Goal: Complete application form

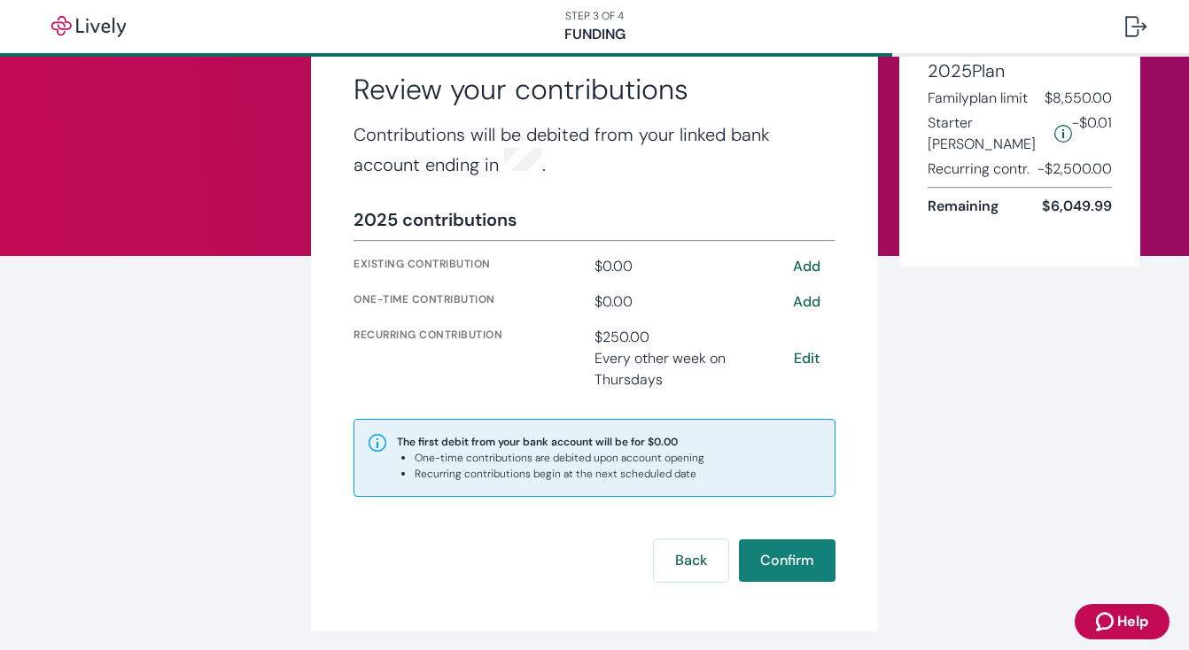
scroll to position [71, 0]
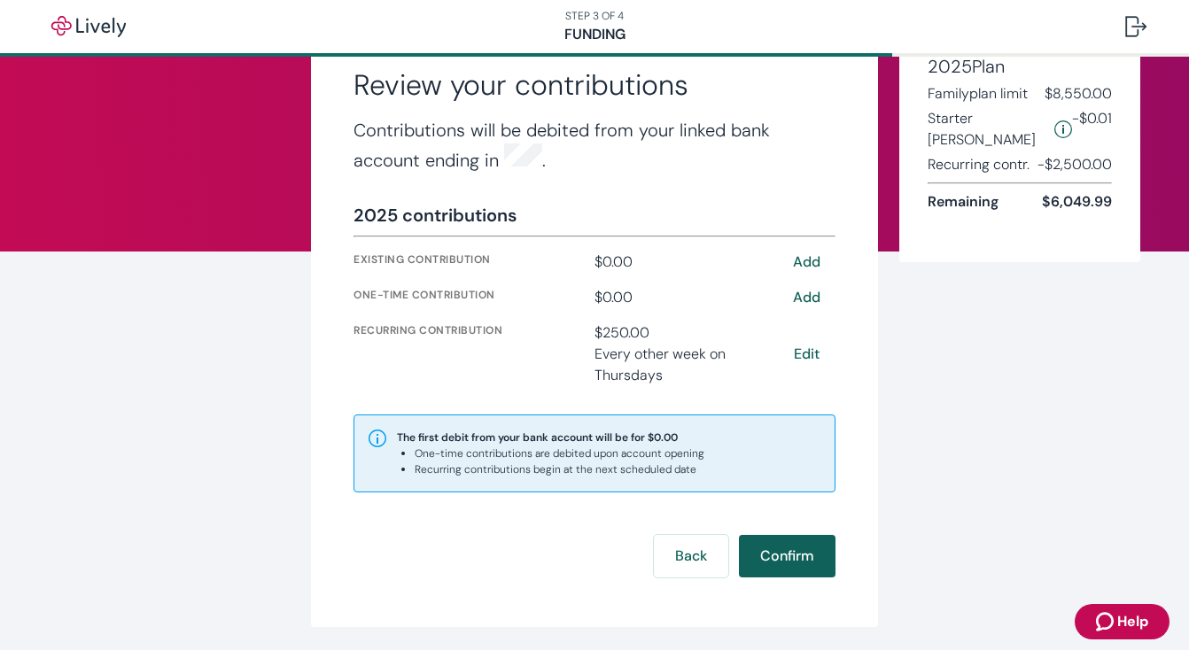
click at [781, 549] on button "Confirm" at bounding box center [787, 556] width 97 height 43
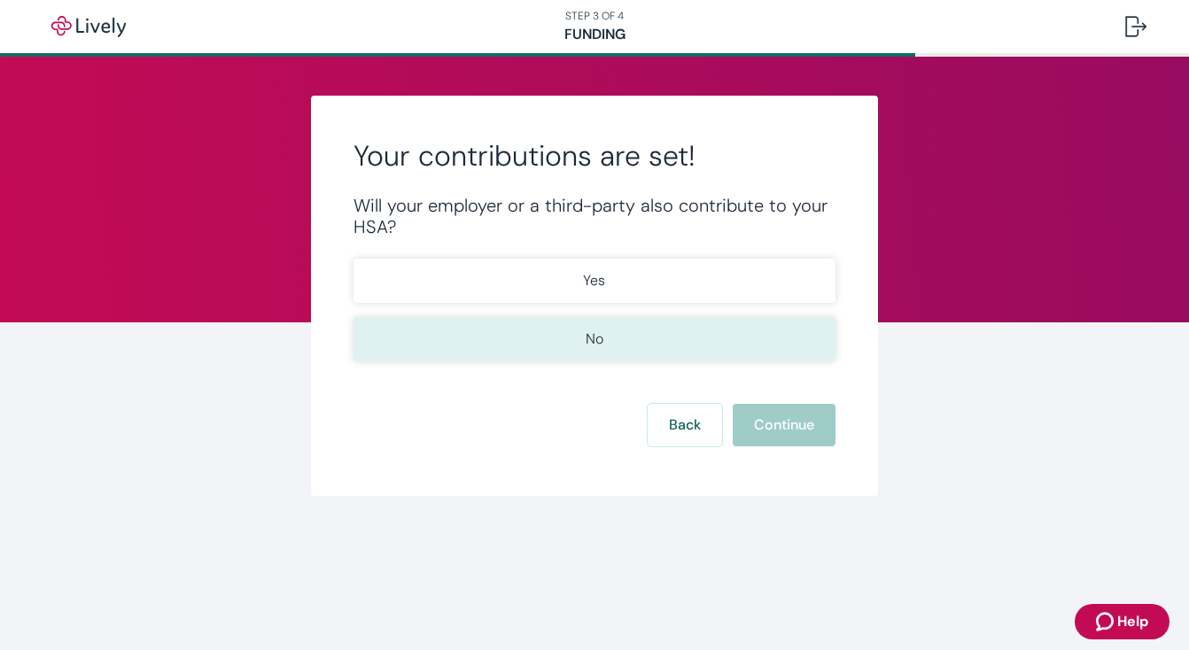
click at [697, 335] on button "No" at bounding box center [595, 339] width 482 height 44
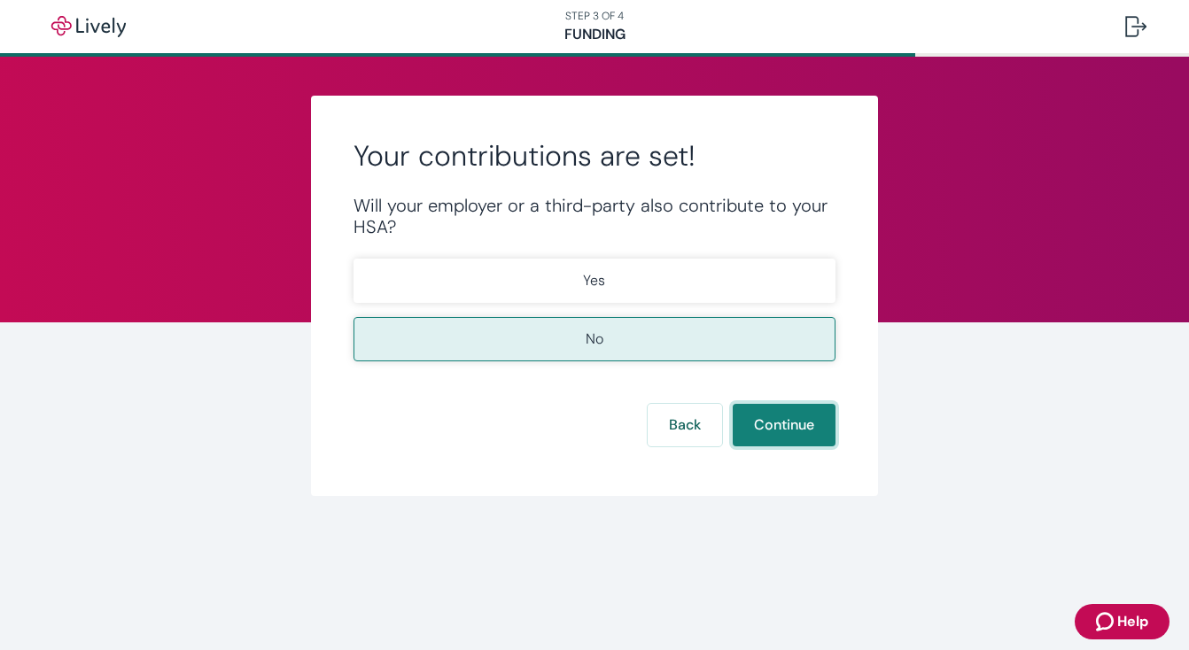
click at [764, 432] on button "Continue" at bounding box center [784, 425] width 103 height 43
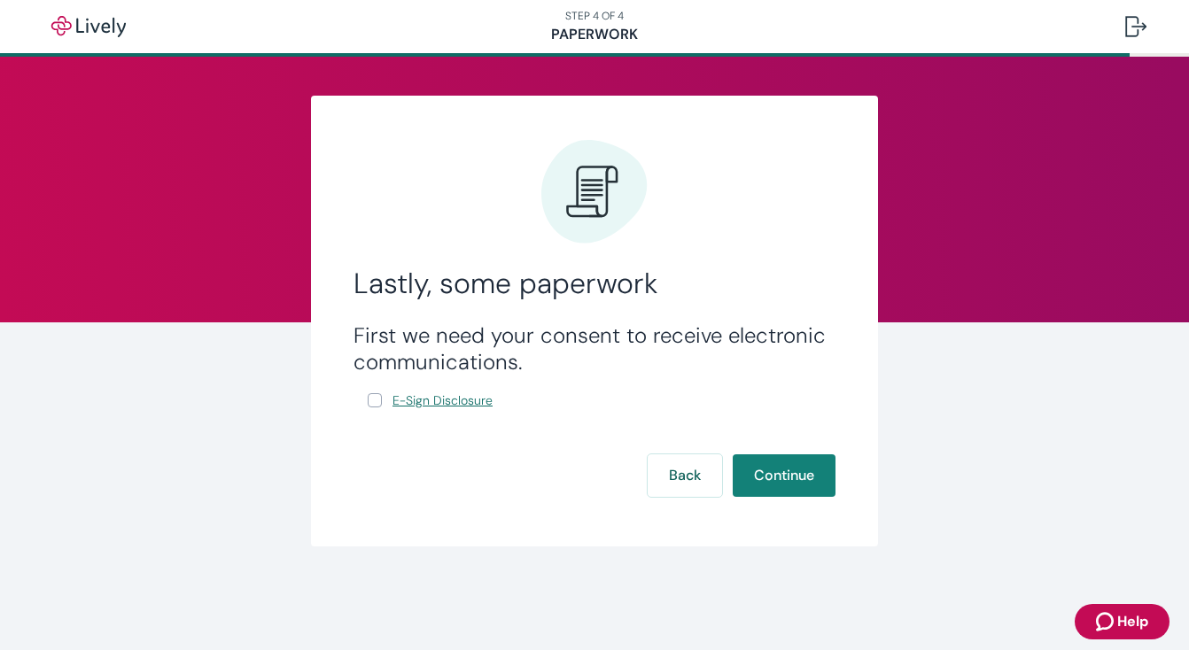
click at [458, 397] on span "E-Sign Disclosure" at bounding box center [443, 401] width 100 height 19
click at [668, 494] on button "Back" at bounding box center [685, 476] width 74 height 43
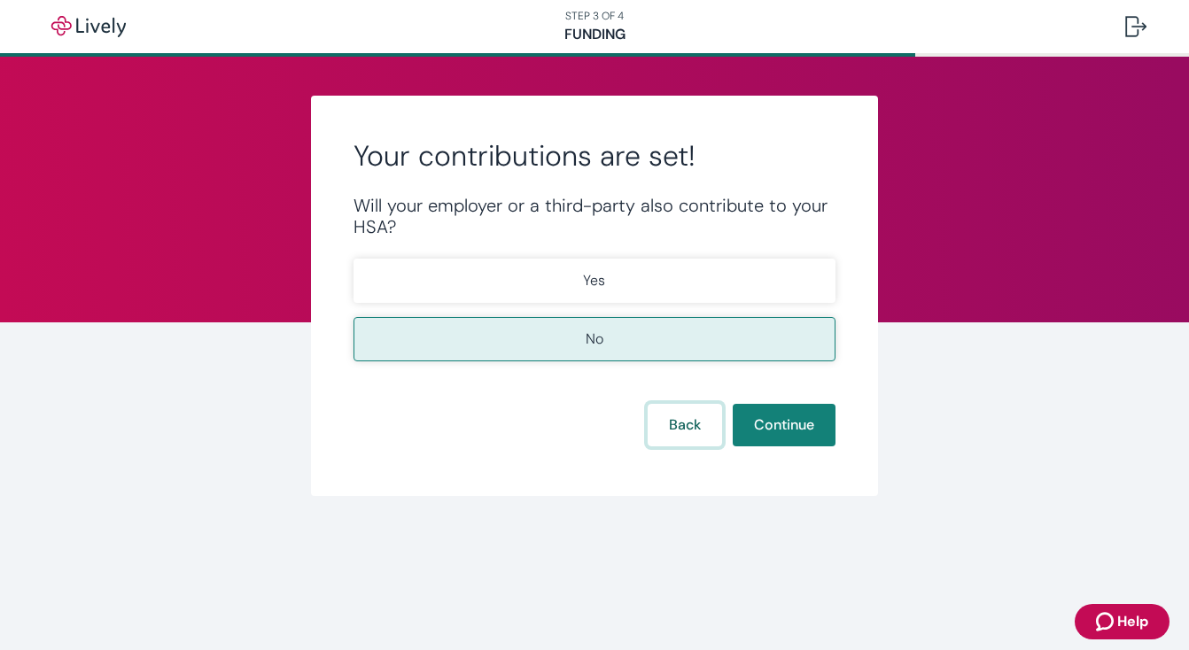
click at [683, 435] on button "Back" at bounding box center [685, 425] width 74 height 43
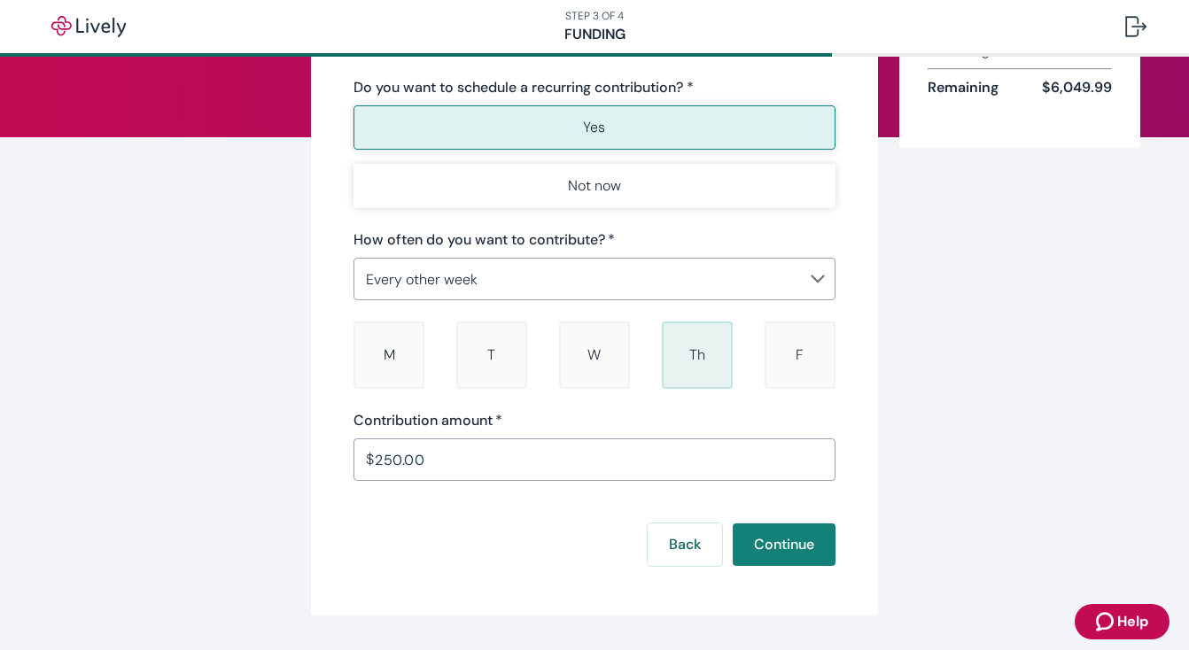
scroll to position [193, 0]
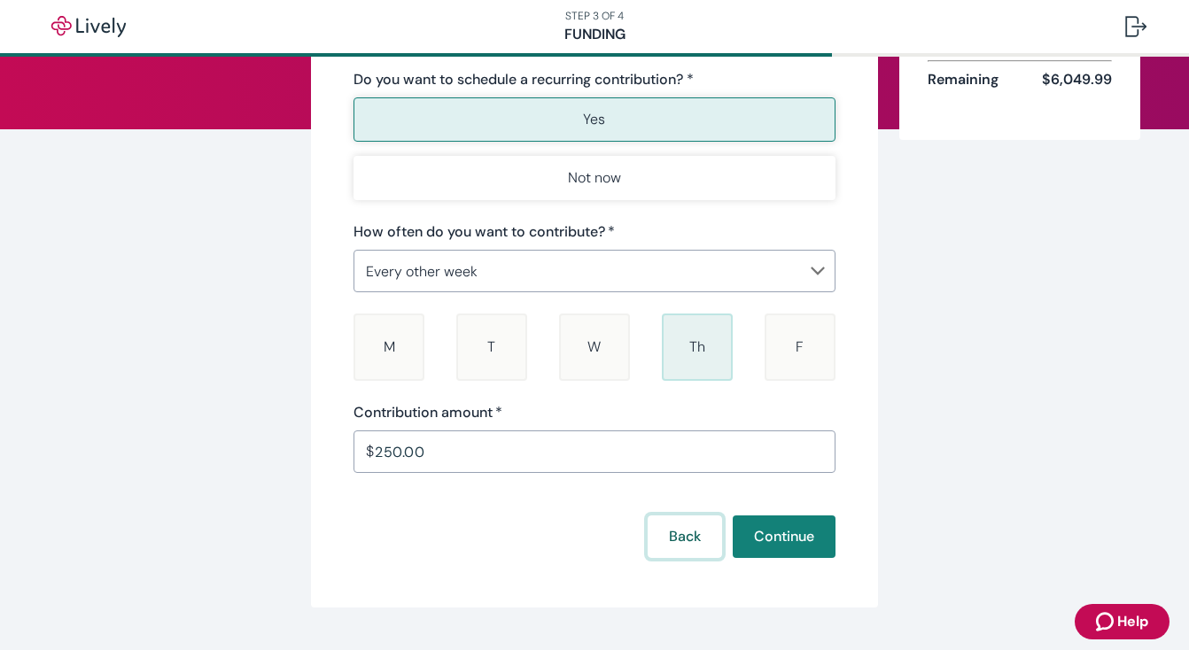
click at [689, 544] on button "Back" at bounding box center [685, 537] width 74 height 43
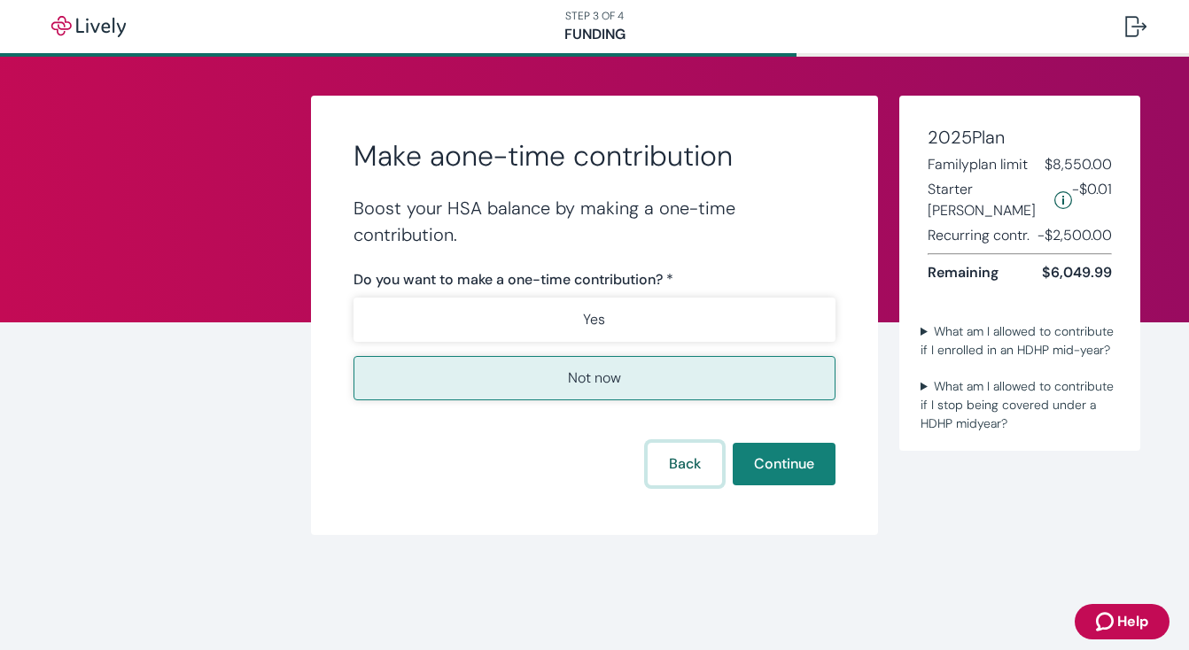
click at [686, 463] on button "Back" at bounding box center [685, 464] width 74 height 43
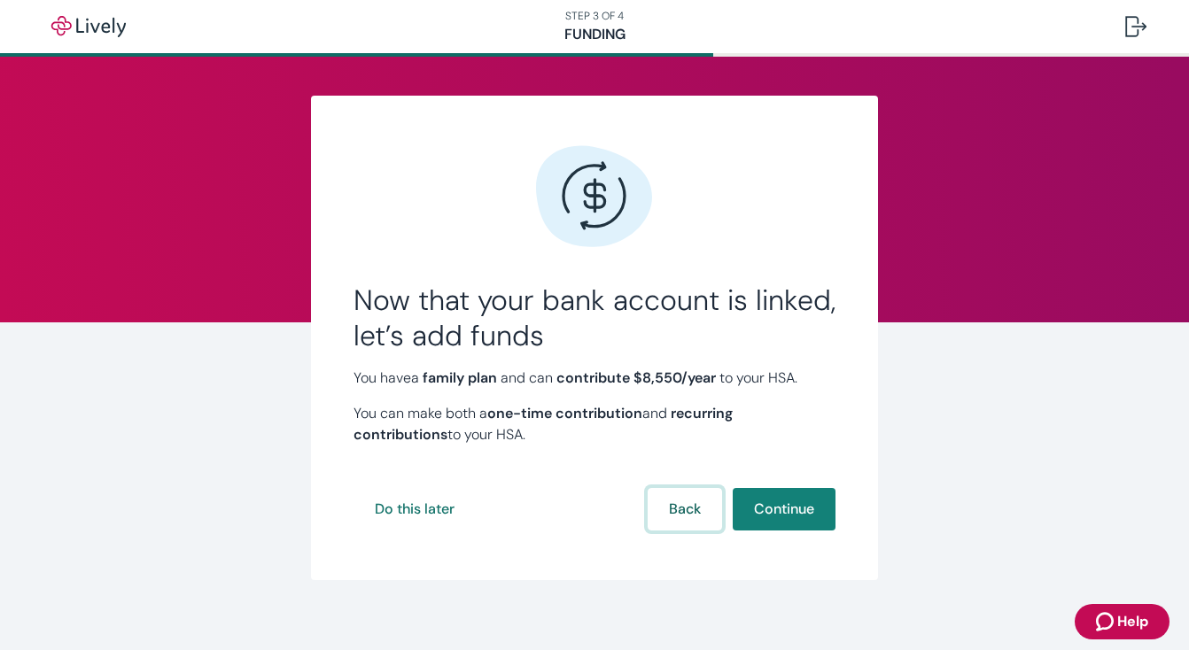
click at [689, 513] on button "Back" at bounding box center [685, 509] width 74 height 43
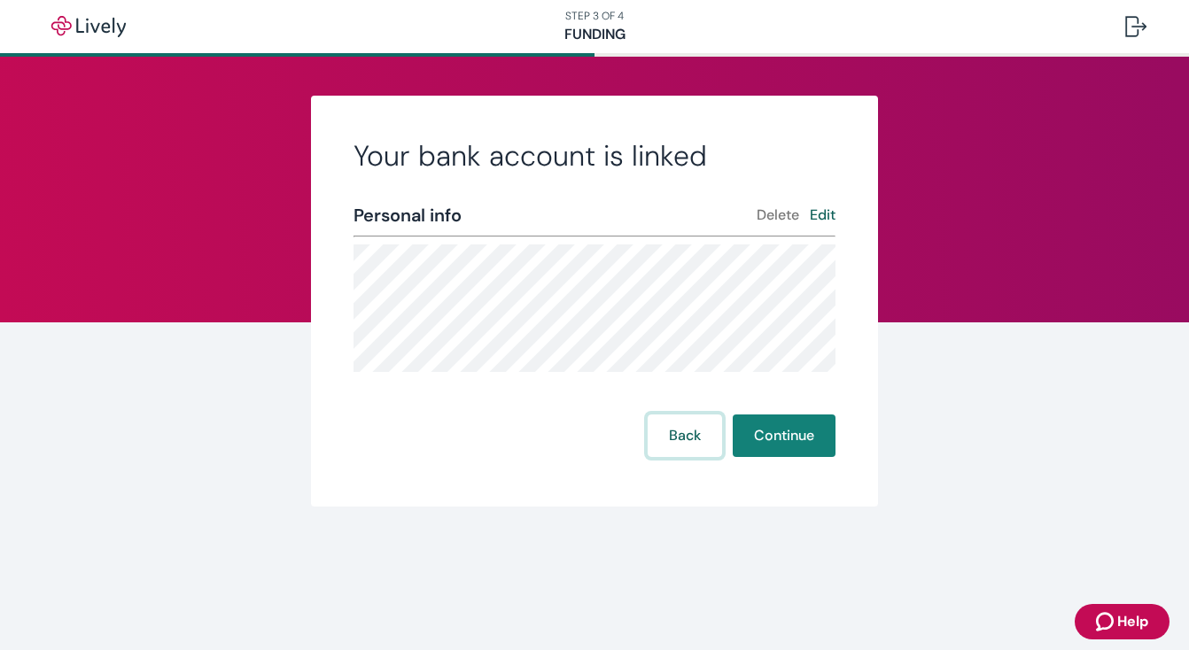
click at [699, 444] on button "Back" at bounding box center [685, 436] width 74 height 43
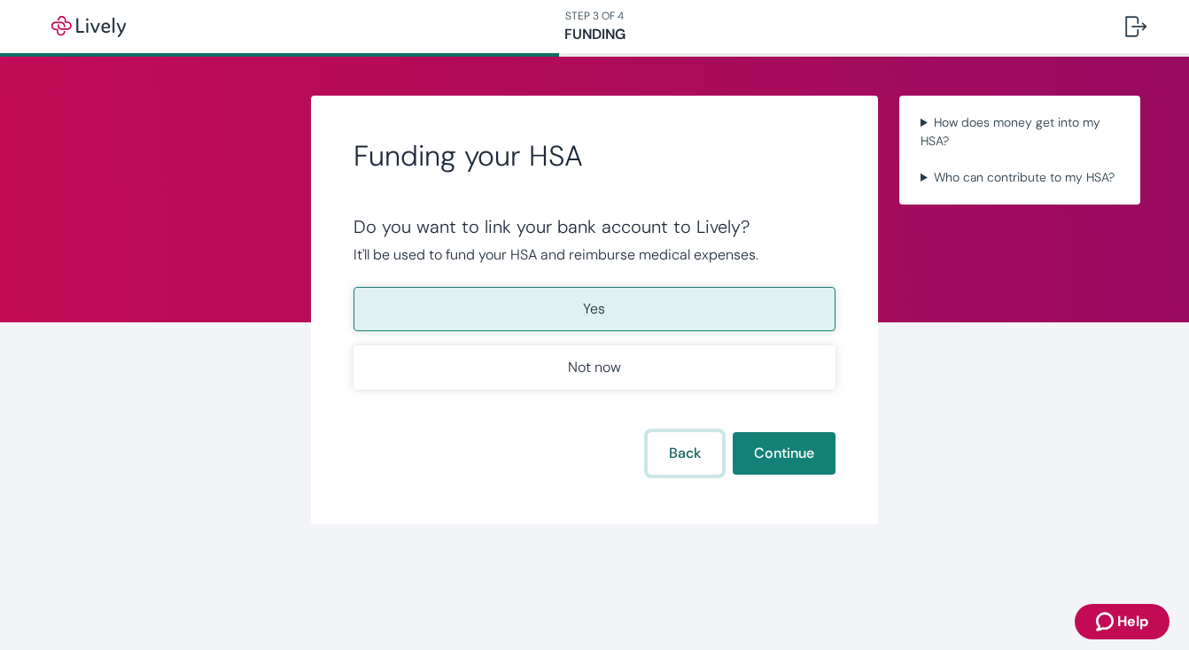
click at [694, 457] on button "Back" at bounding box center [685, 453] width 74 height 43
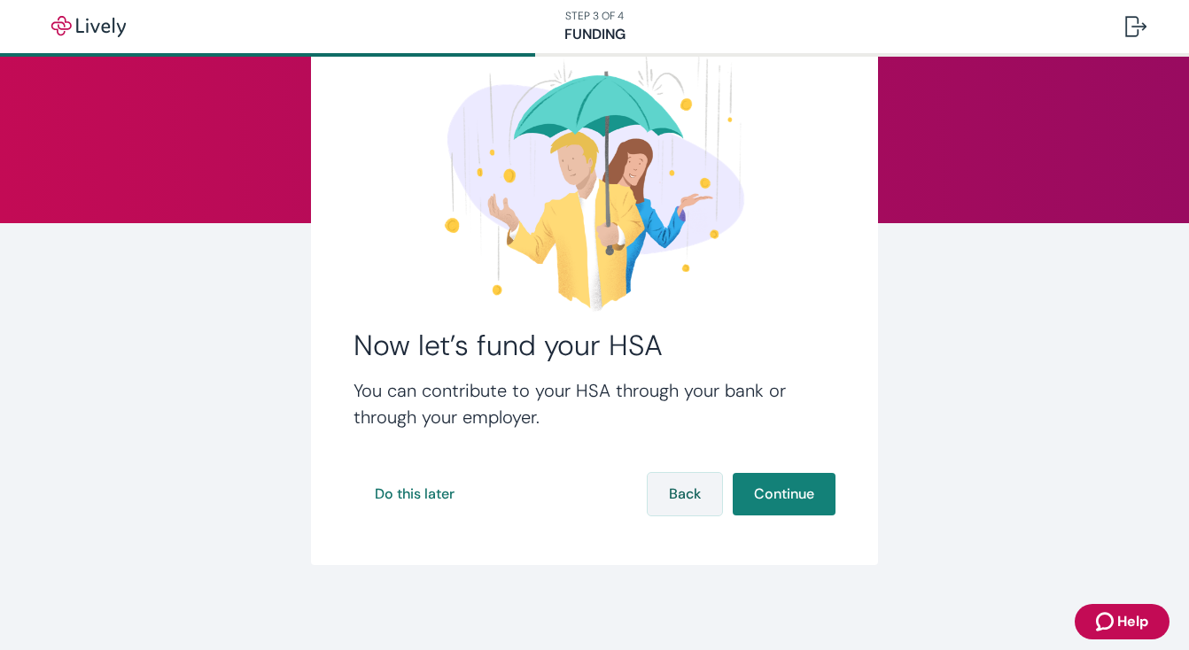
scroll to position [99, 0]
click at [679, 496] on button "Back" at bounding box center [685, 494] width 74 height 43
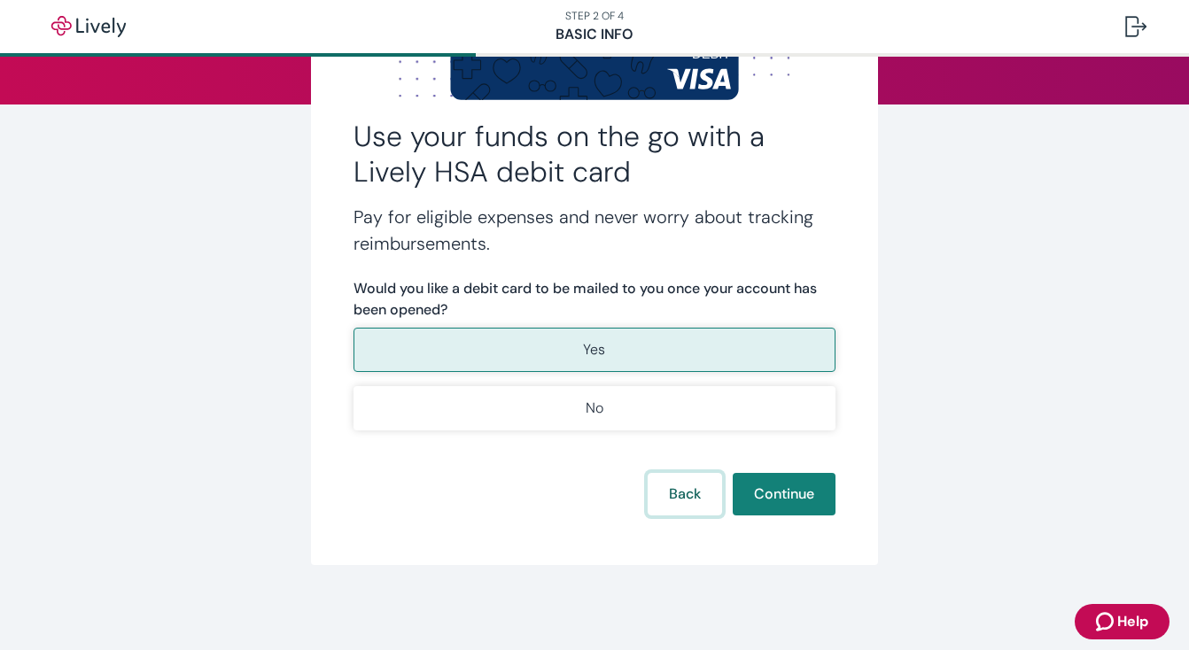
scroll to position [218, 0]
click at [679, 496] on button "Back" at bounding box center [685, 494] width 74 height 43
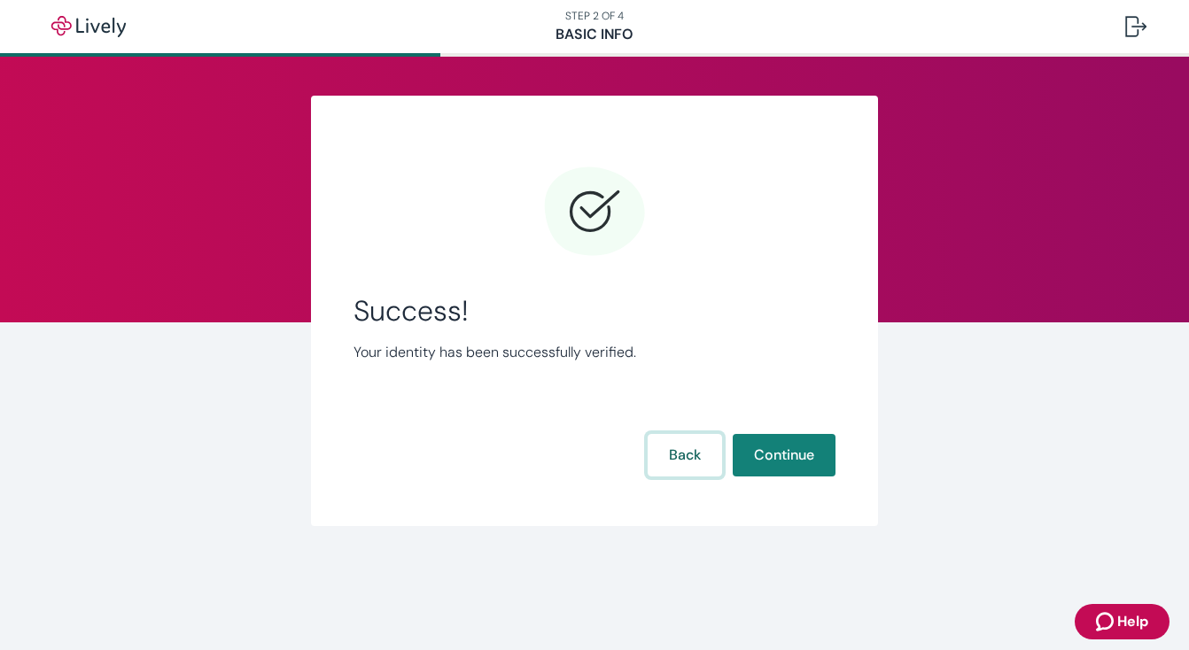
click at [686, 467] on button "Back" at bounding box center [685, 455] width 74 height 43
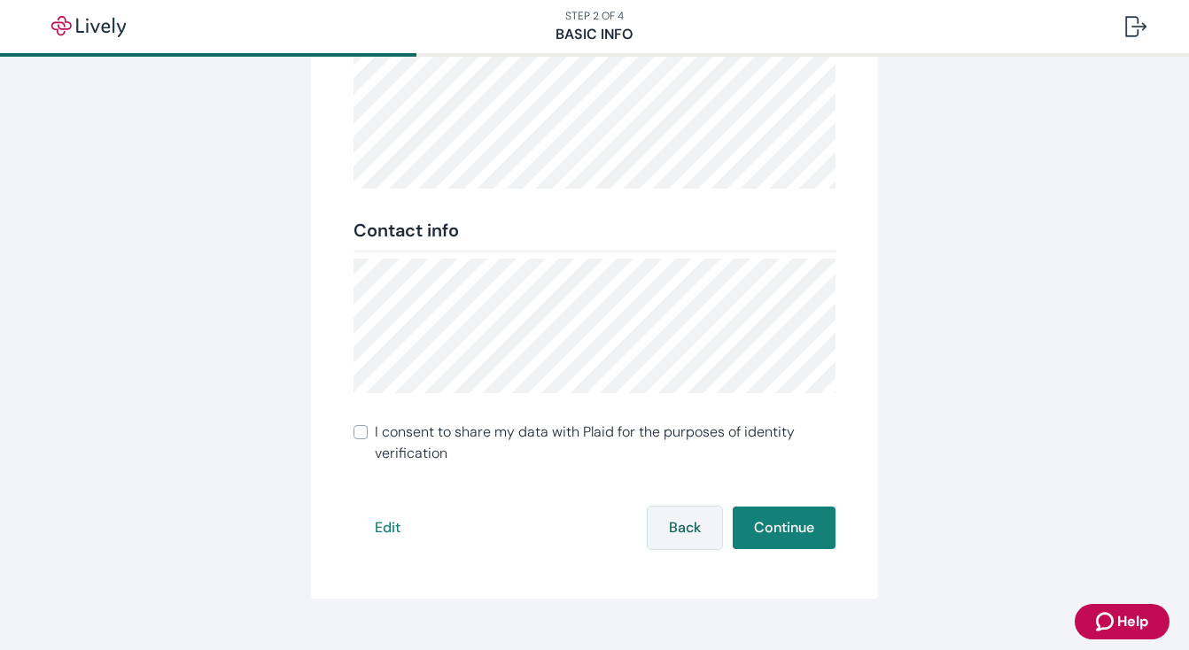
scroll to position [354, 0]
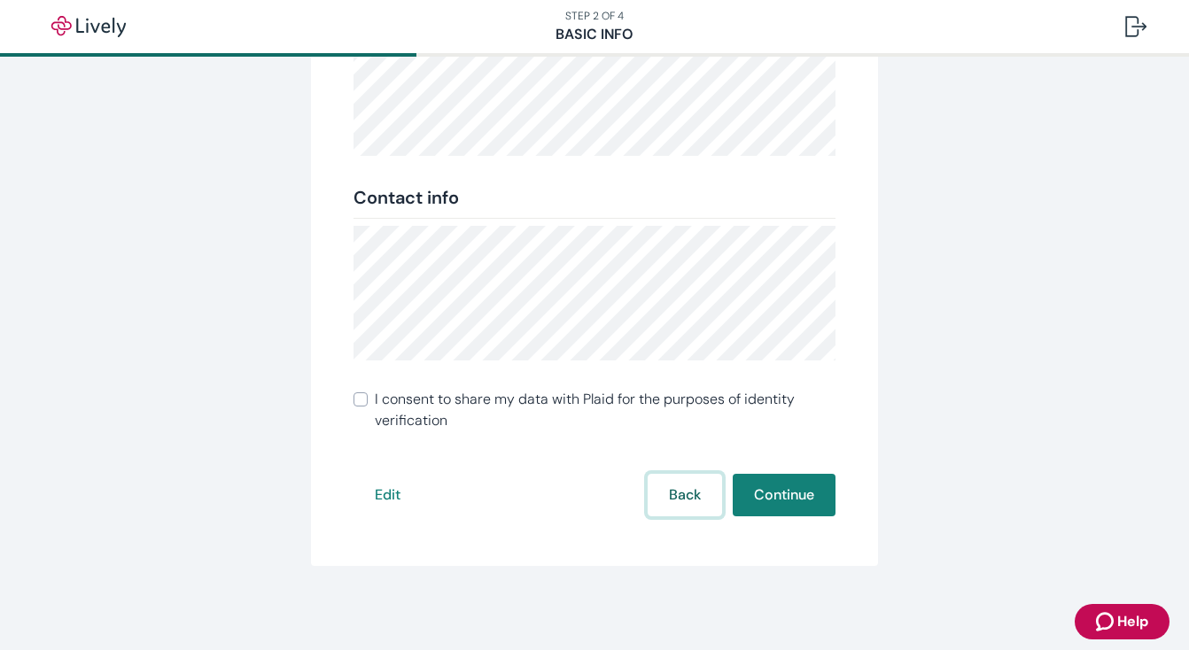
click at [685, 487] on button "Back" at bounding box center [685, 495] width 74 height 43
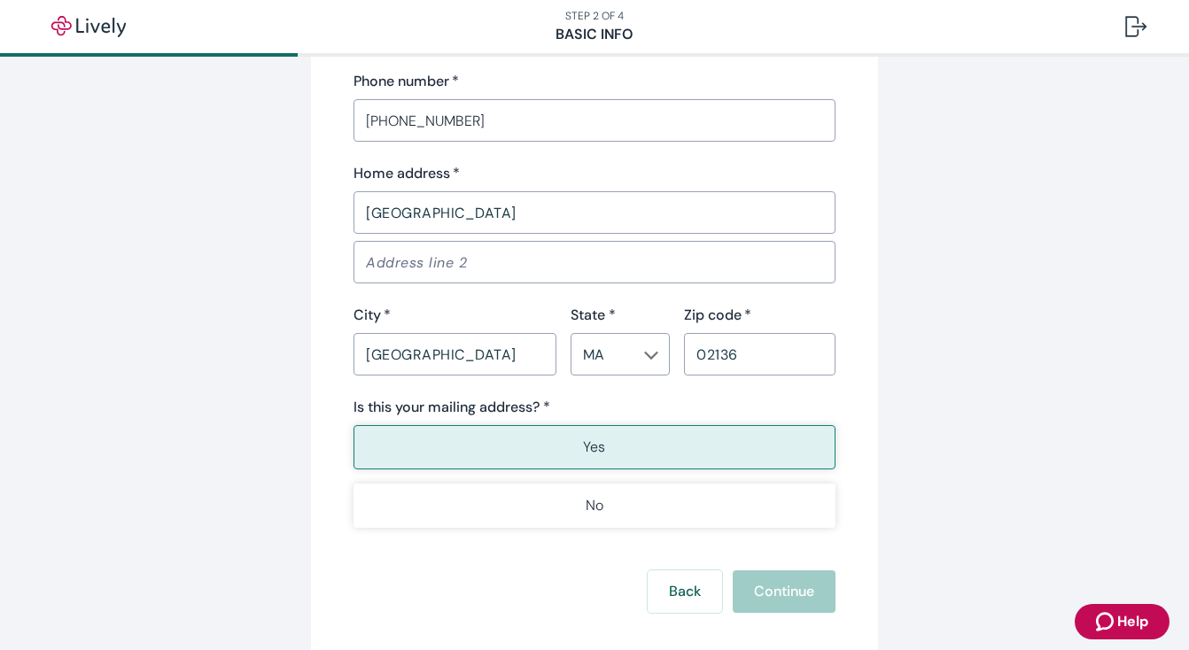
scroll to position [1184, 0]
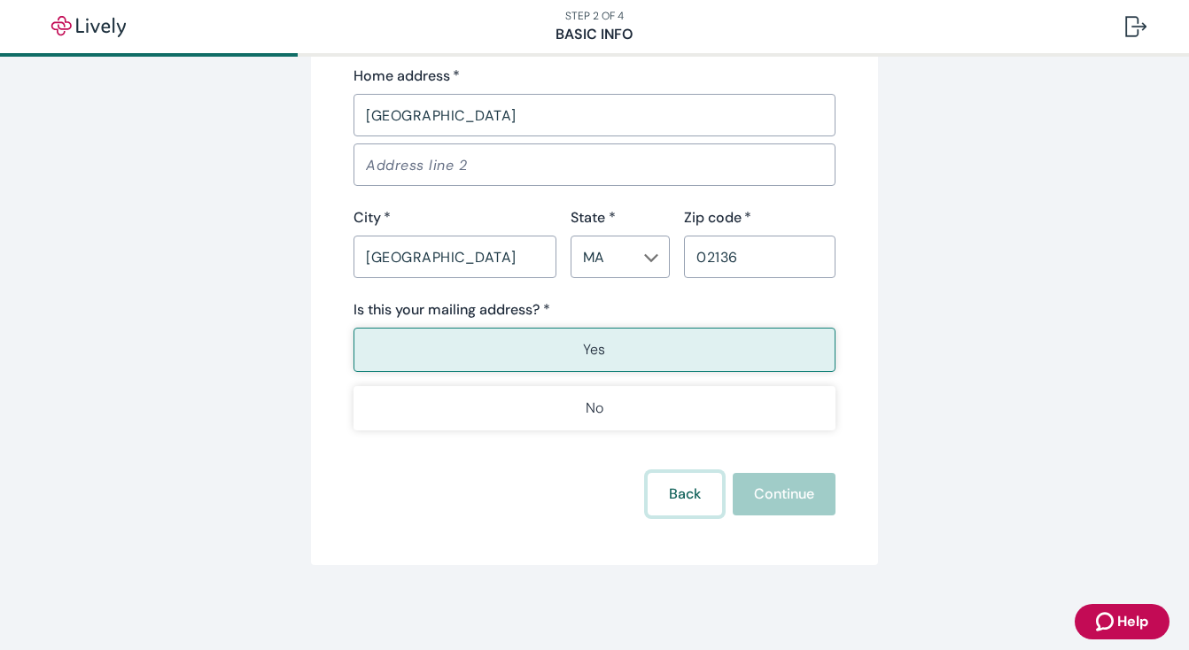
click at [684, 493] on button "Back" at bounding box center [685, 494] width 74 height 43
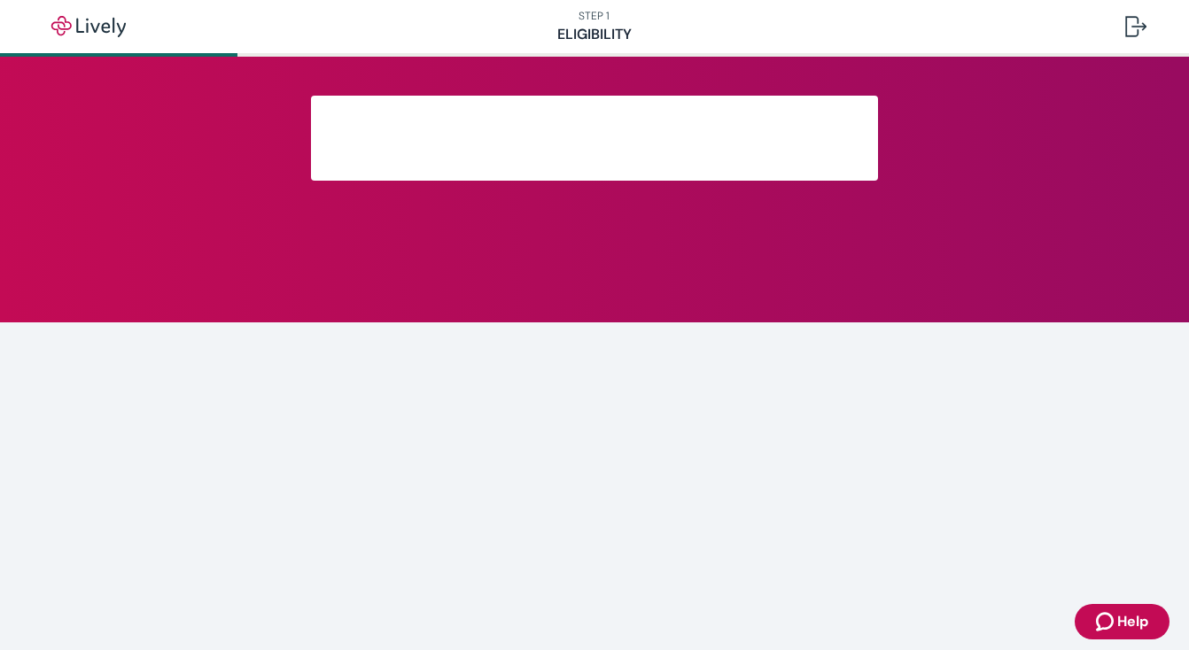
scroll to position [296, 0]
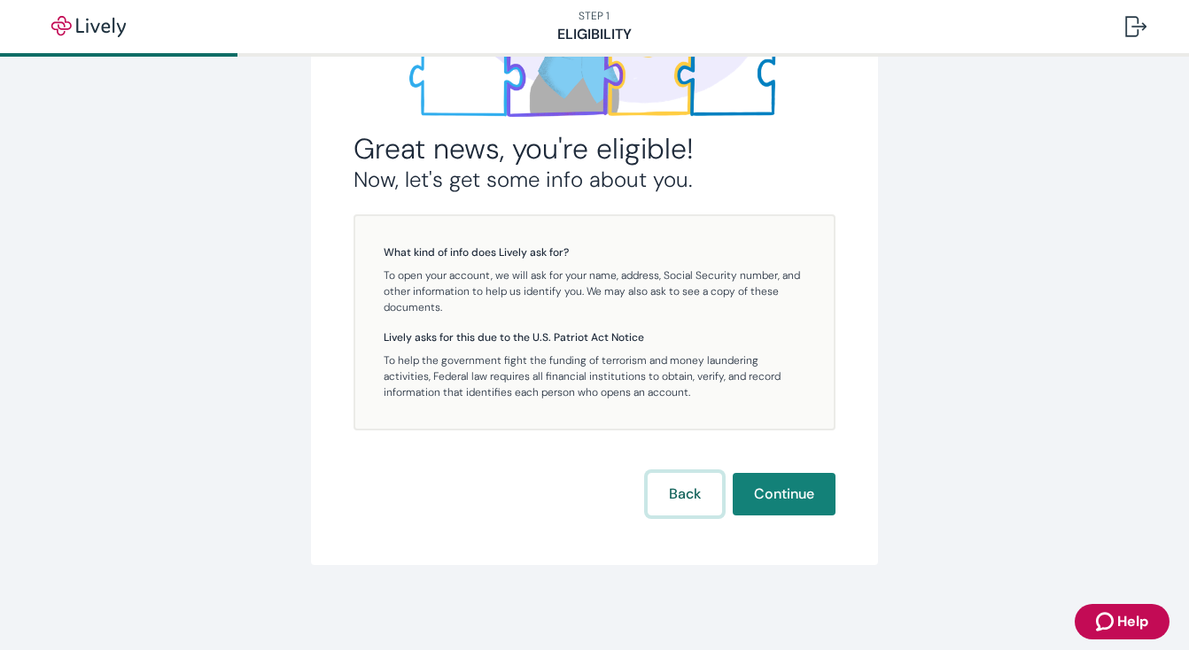
click at [684, 494] on button "Back" at bounding box center [685, 494] width 74 height 43
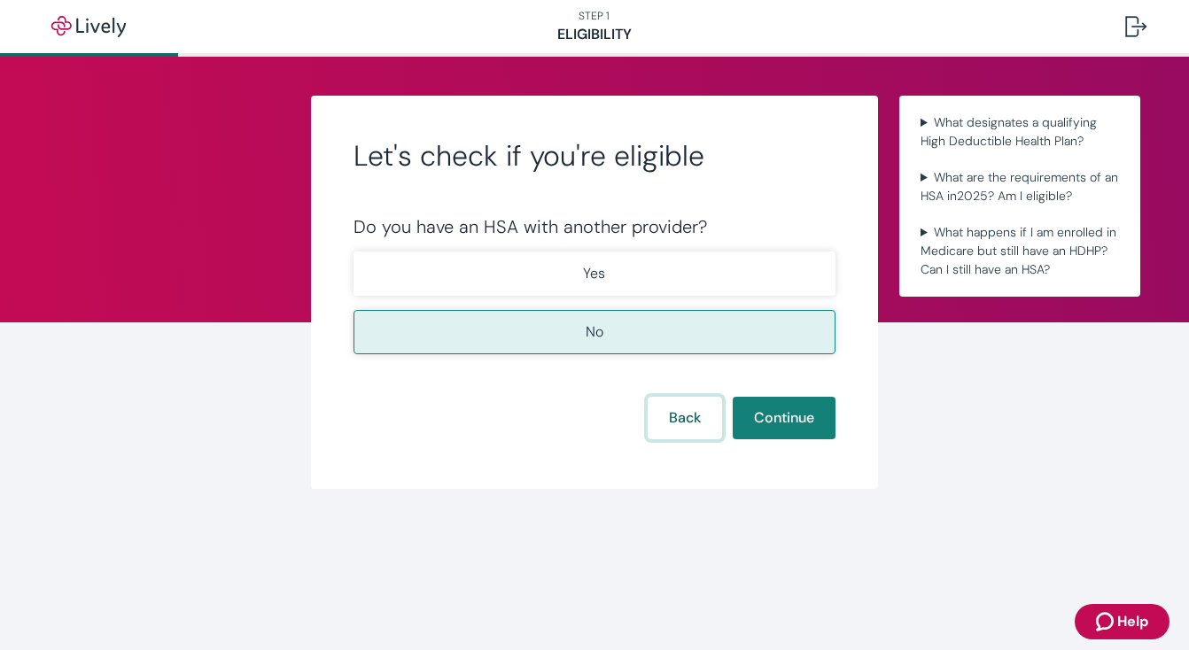
click at [689, 434] on button "Back" at bounding box center [685, 418] width 74 height 43
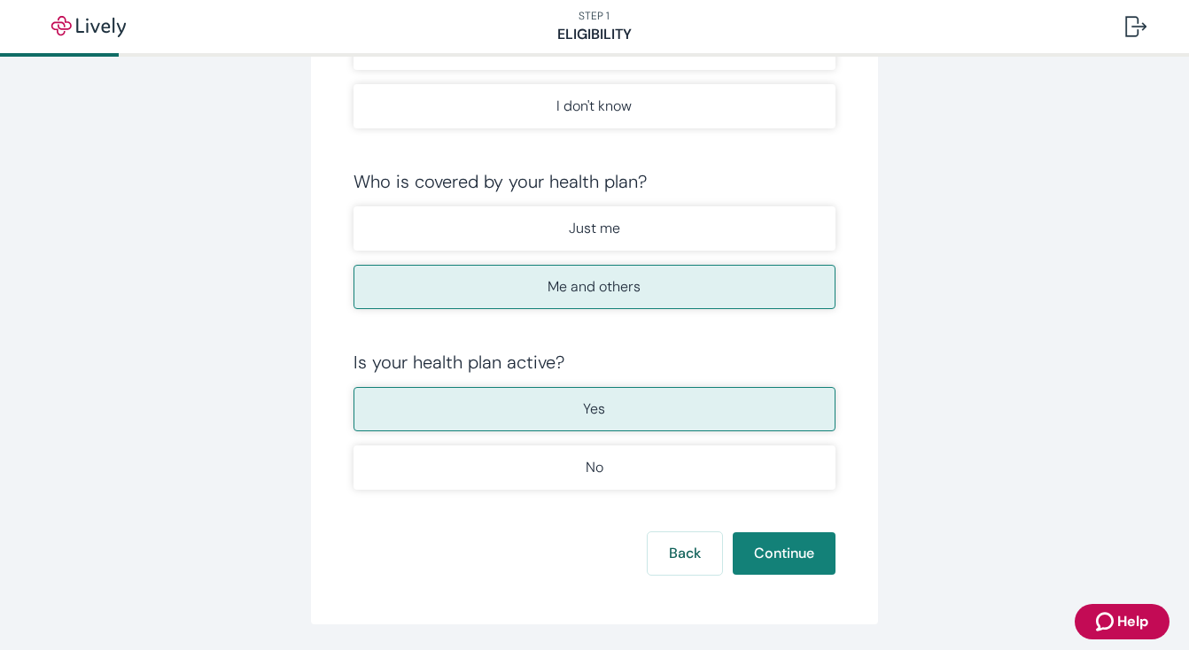
scroll to position [286, 0]
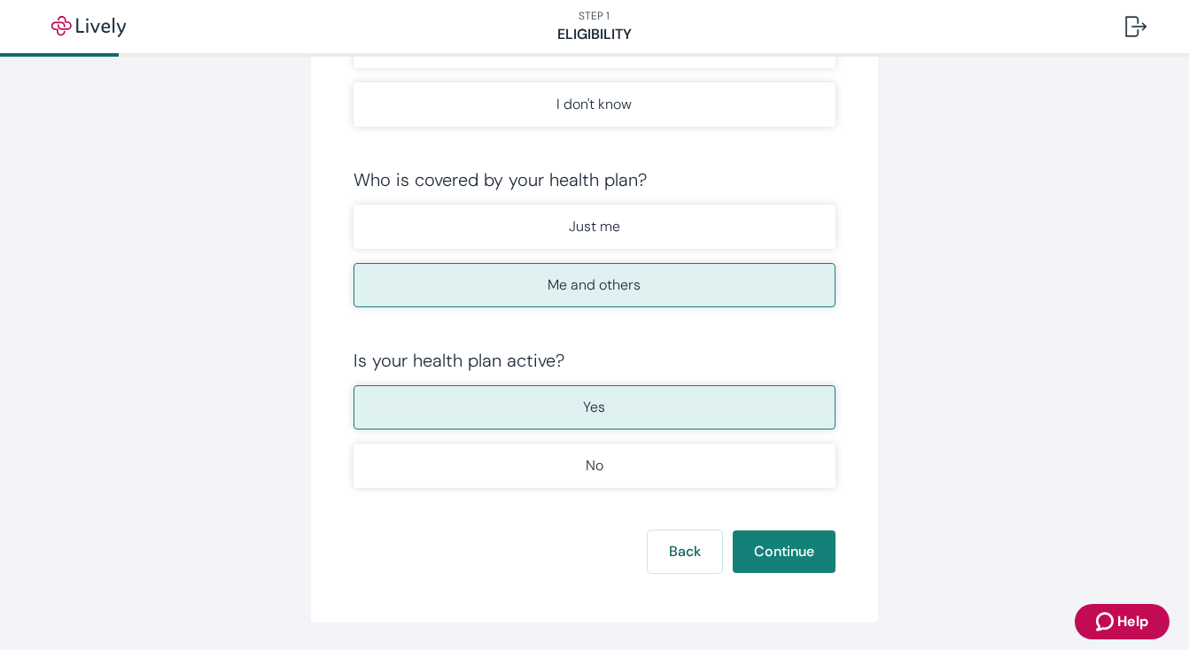
click at [1093, 617] on button "Help" at bounding box center [1122, 621] width 95 height 35
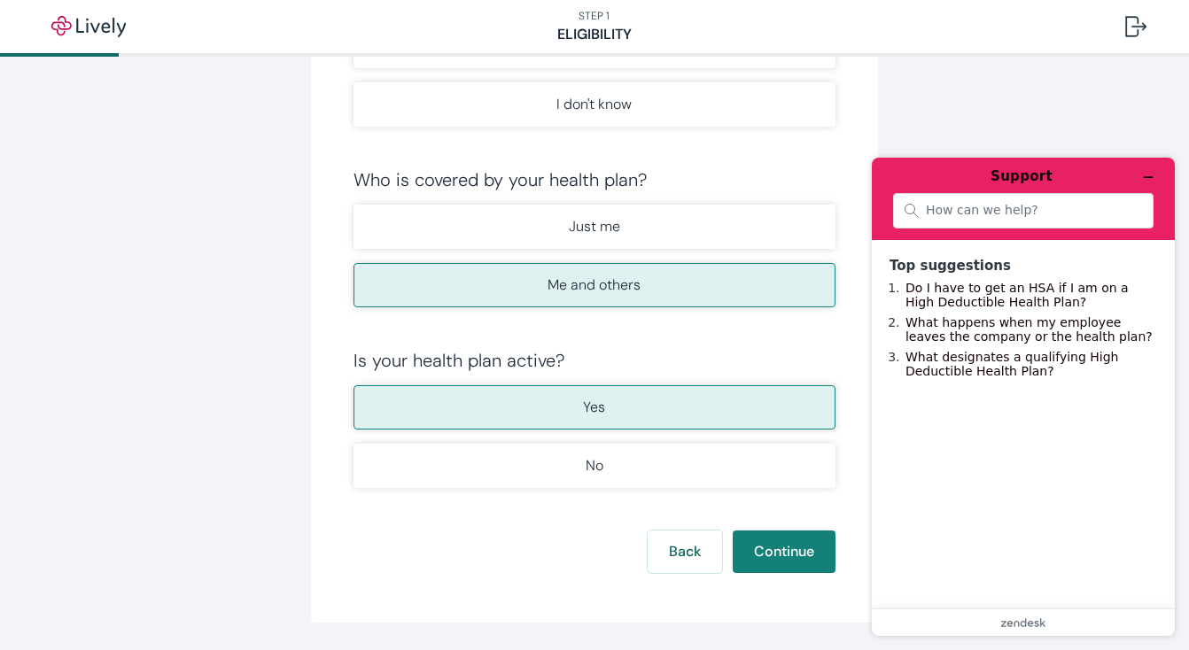
scroll to position [0, 0]
click at [1146, 170] on button "Minimize widget" at bounding box center [1148, 177] width 28 height 25
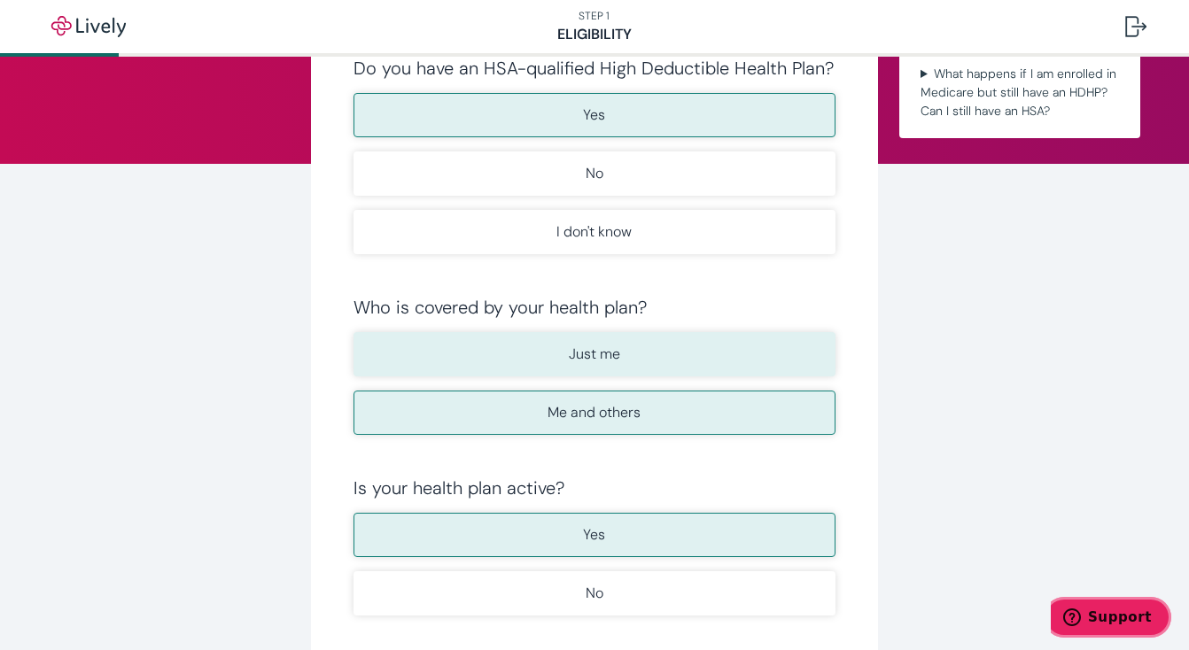
scroll to position [166, 0]
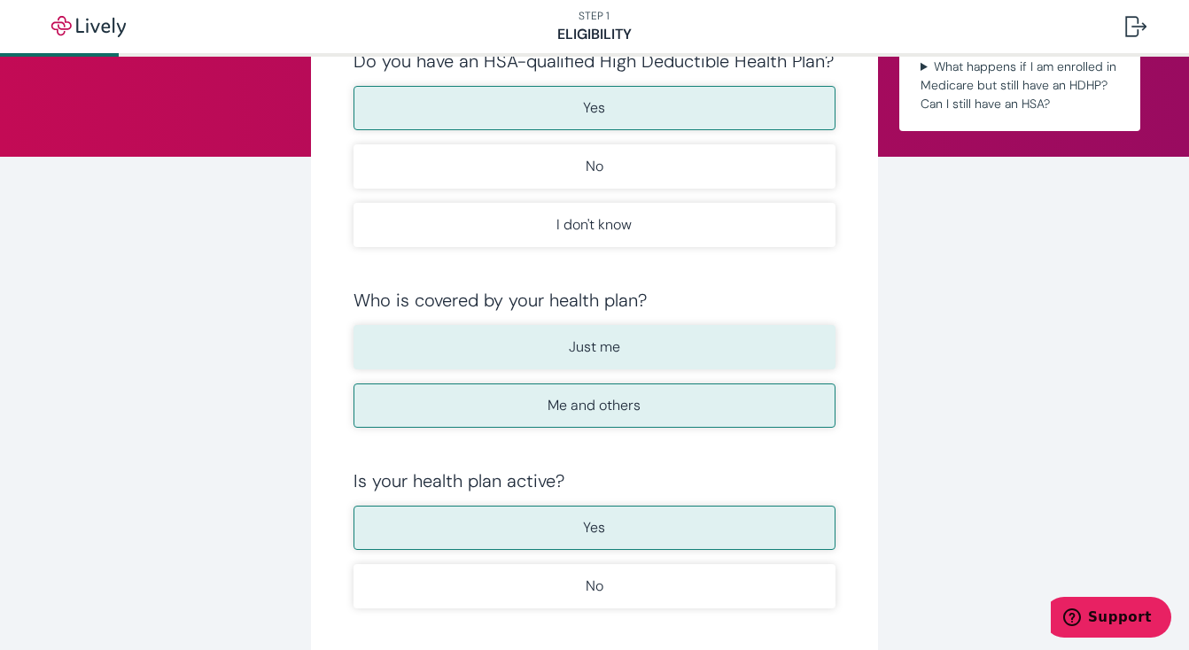
click at [716, 350] on button "Just me" at bounding box center [595, 347] width 482 height 44
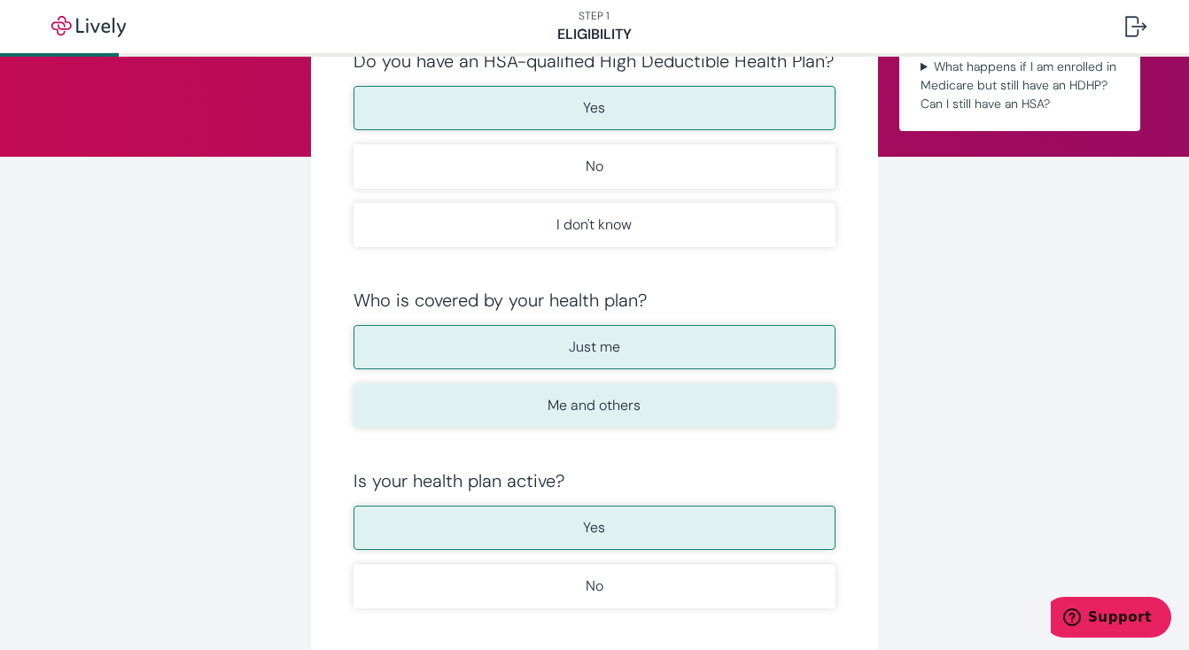
click at [703, 409] on button "Me and others" at bounding box center [595, 406] width 482 height 44
